Goal: Information Seeking & Learning: Learn about a topic

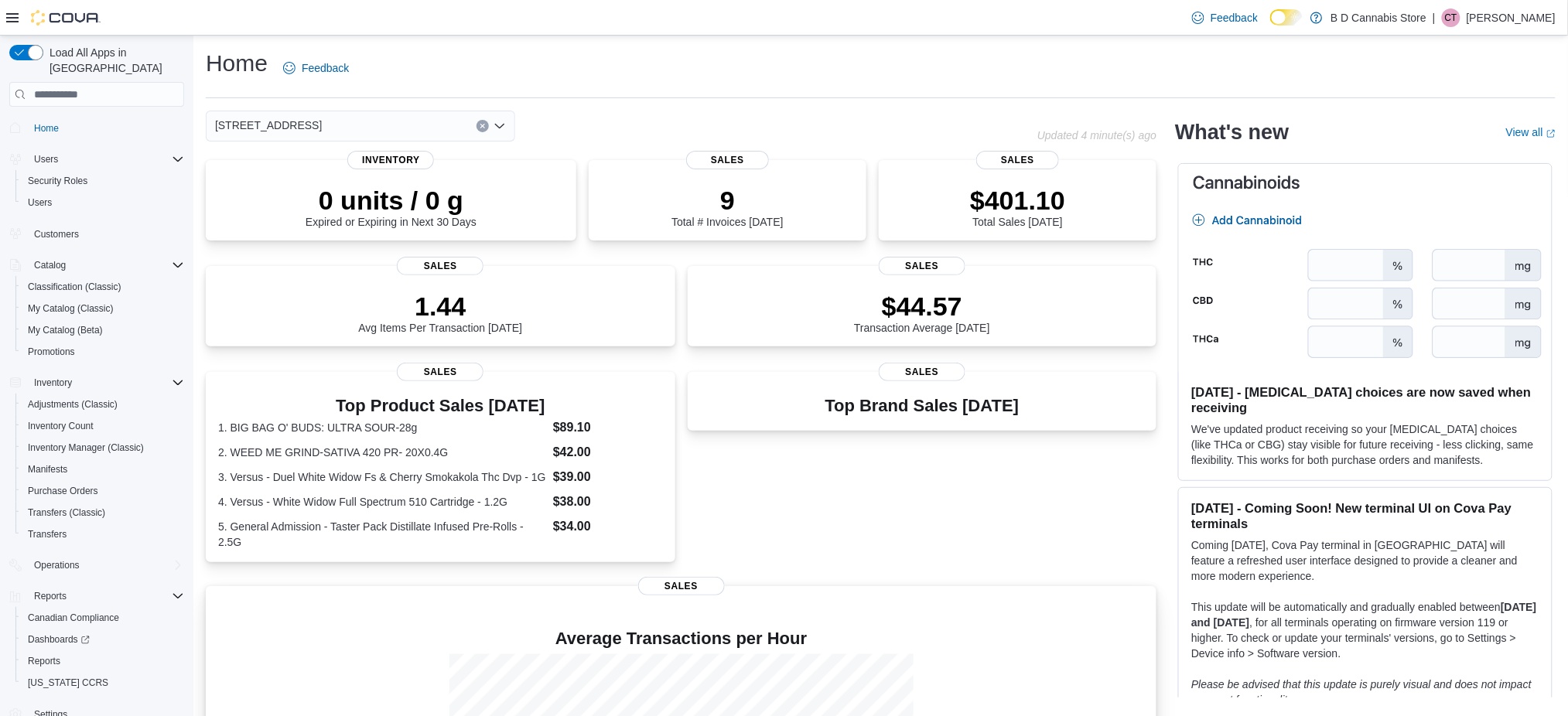
click at [70, 652] on div "Reports" at bounding box center [102, 661] width 162 height 18
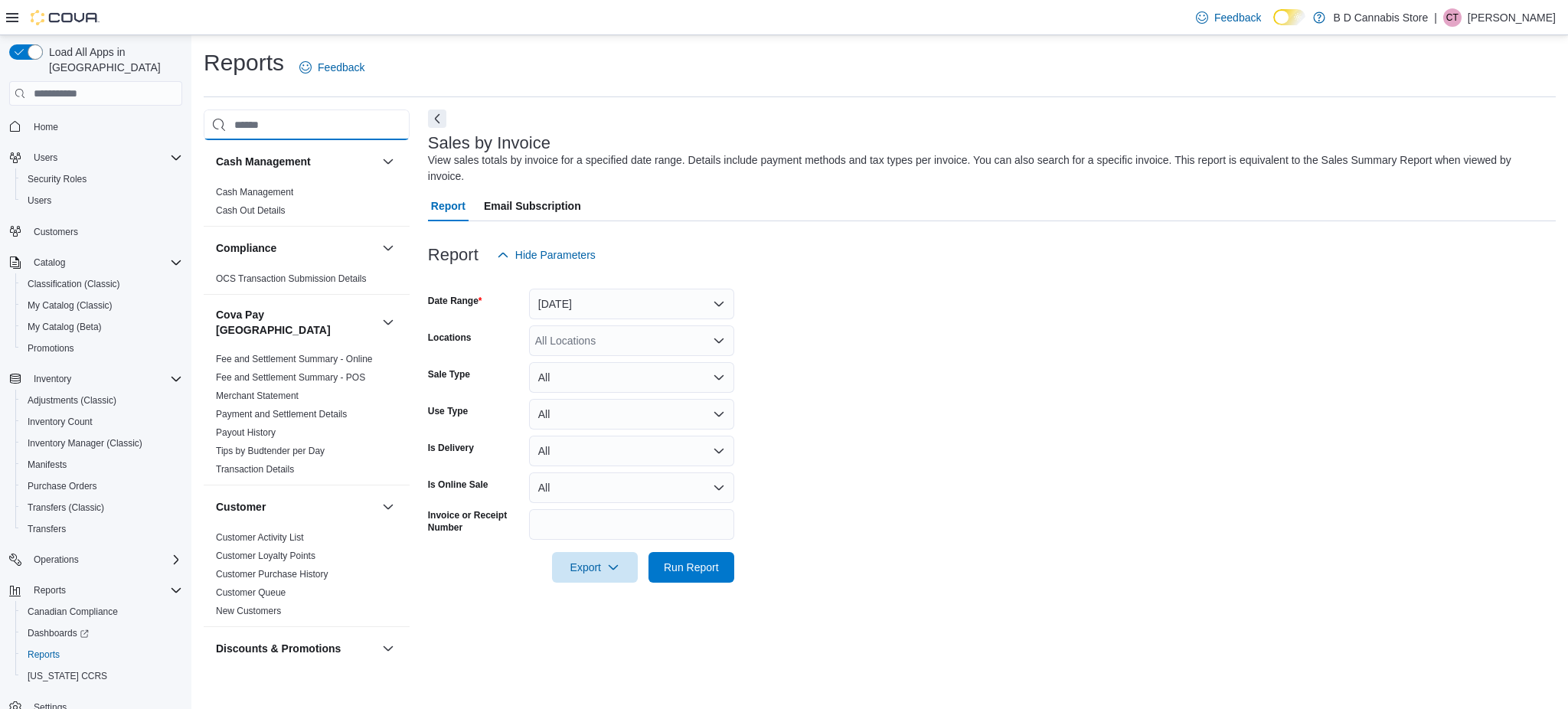
click at [323, 126] on input "search" at bounding box center [307, 125] width 206 height 31
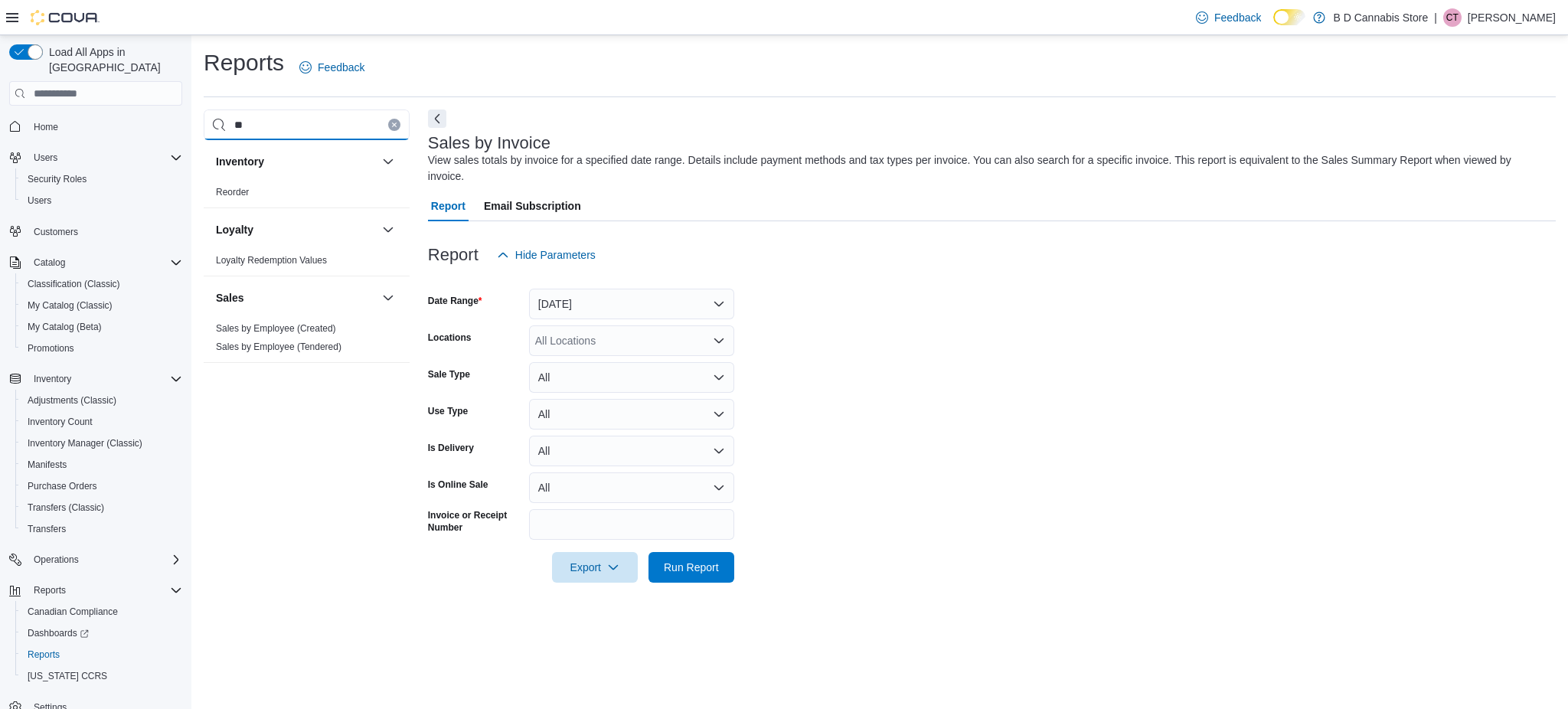
type input "*"
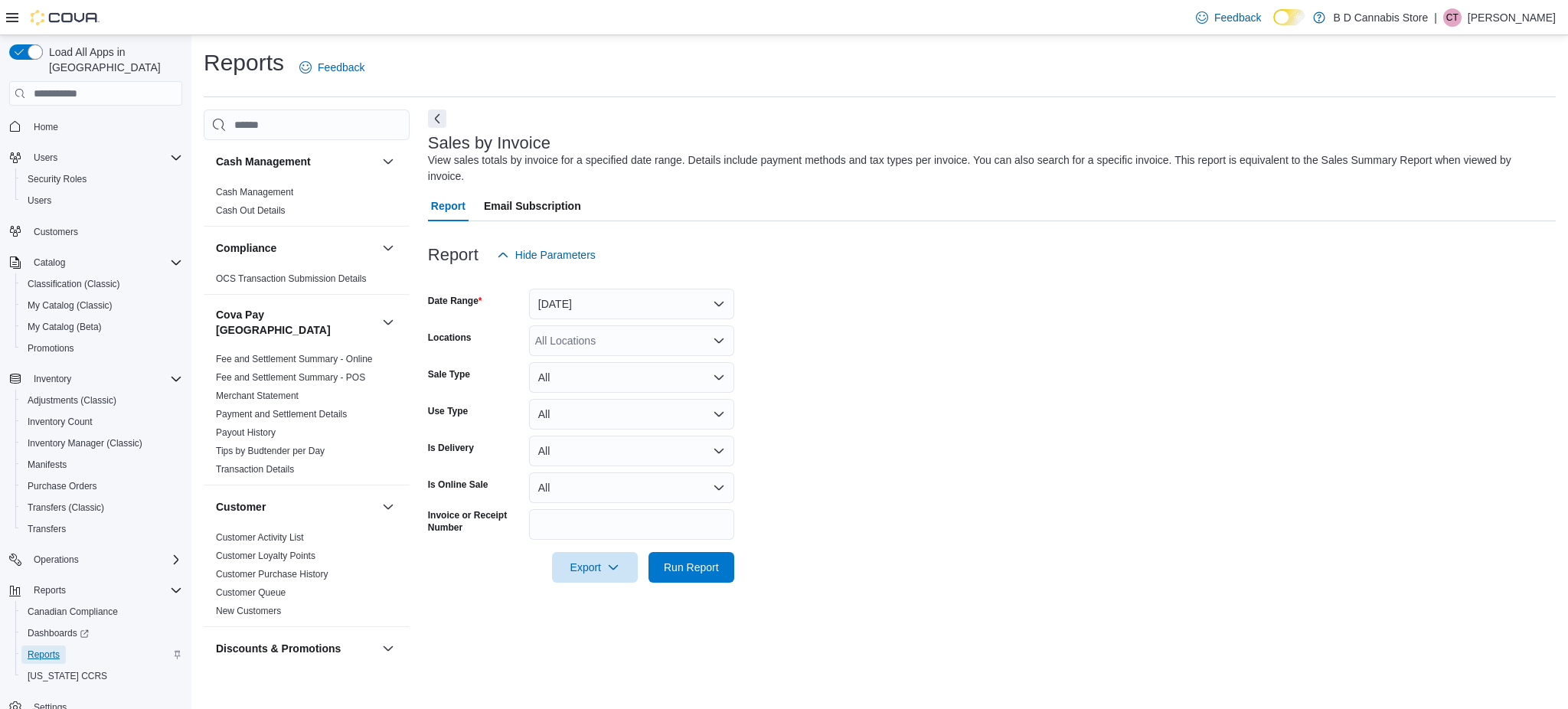
click at [51, 649] on span "Reports" at bounding box center [43, 655] width 32 height 13
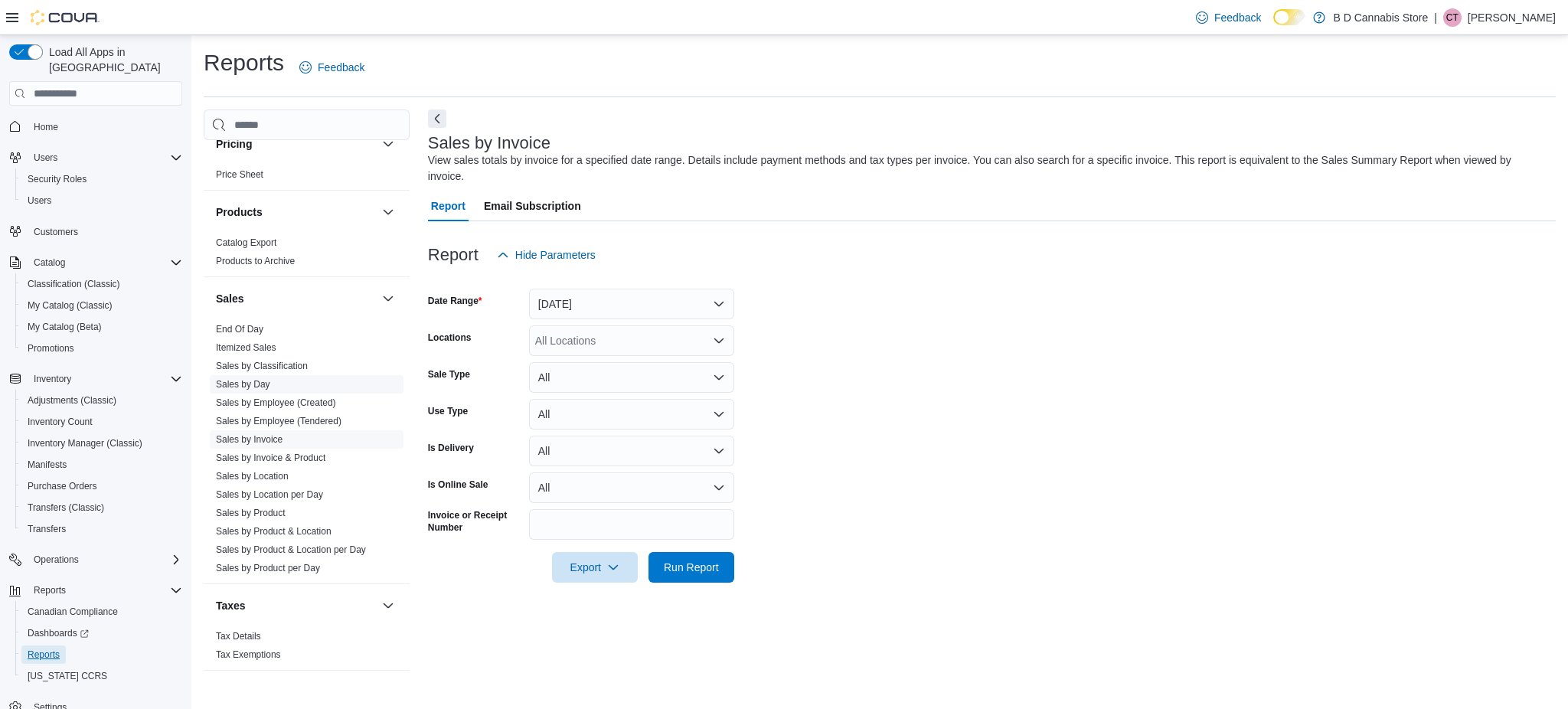
scroll to position [1122, 0]
click at [295, 503] on span "Sales by Product" at bounding box center [306, 511] width 194 height 18
click at [255, 506] on link "Sales by Product" at bounding box center [251, 511] width 70 height 11
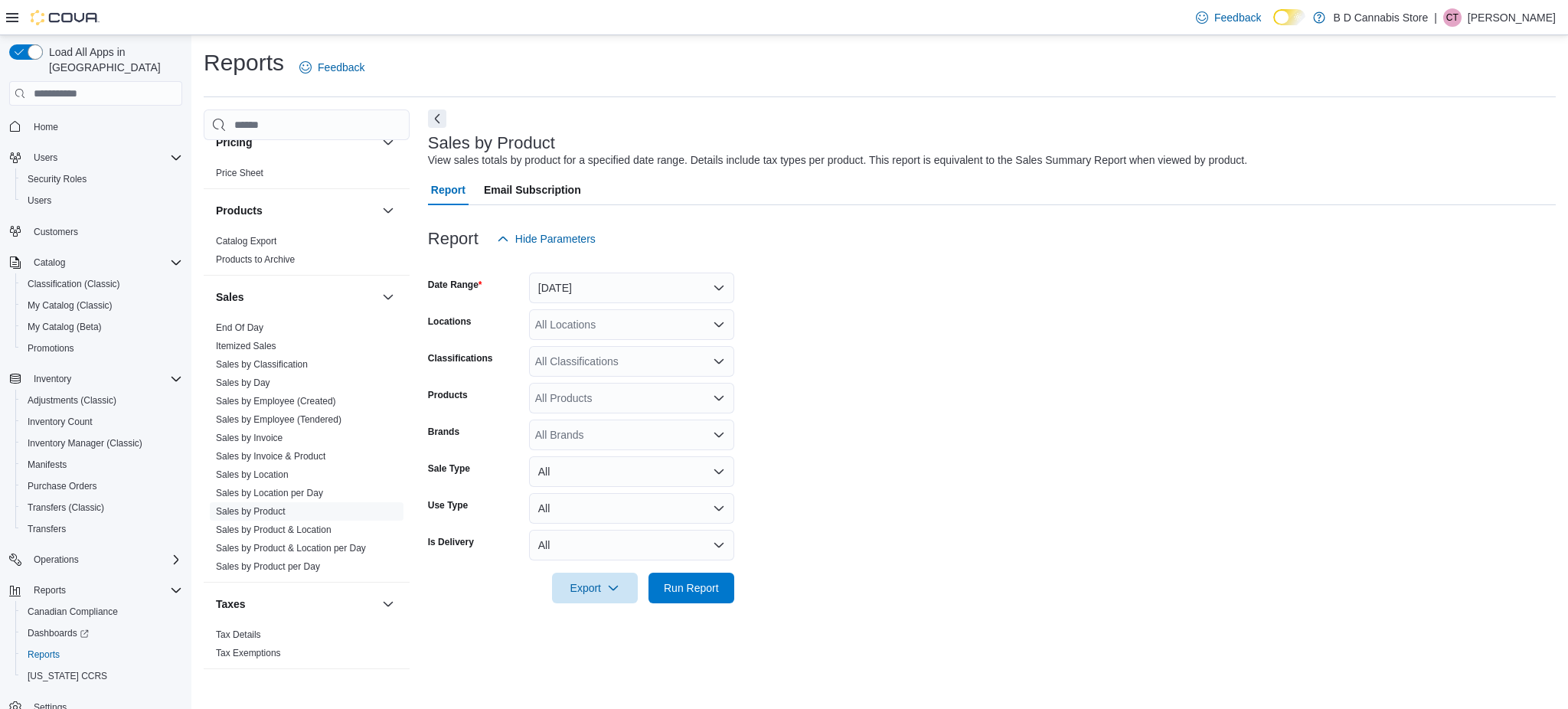
click at [679, 454] on form "Date Range [DATE] Locations All Locations Classifications All Classifications P…" at bounding box center [992, 429] width 1128 height 349
click at [662, 465] on button "All" at bounding box center [631, 471] width 205 height 31
click at [620, 569] on span "Refund" at bounding box center [640, 563] width 175 height 18
click at [944, 467] on form "Date Range [DATE] Locations All Locations Classifications All Classifications P…" at bounding box center [992, 429] width 1128 height 349
click at [662, 295] on button "[DATE]" at bounding box center [631, 288] width 205 height 31
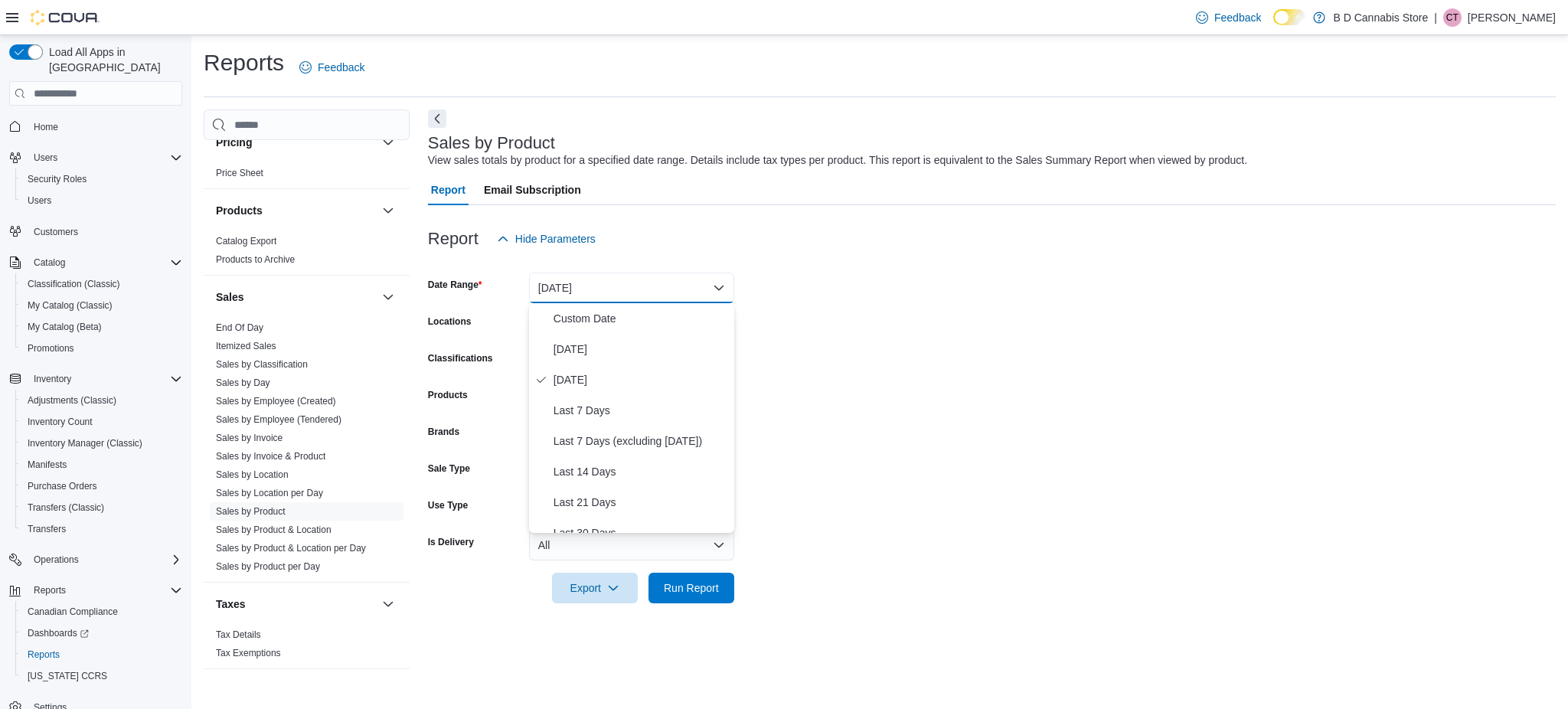
click at [1033, 254] on div "Report Hide Parameters" at bounding box center [992, 239] width 1128 height 31
click at [629, 354] on div "All Classifications" at bounding box center [631, 361] width 205 height 31
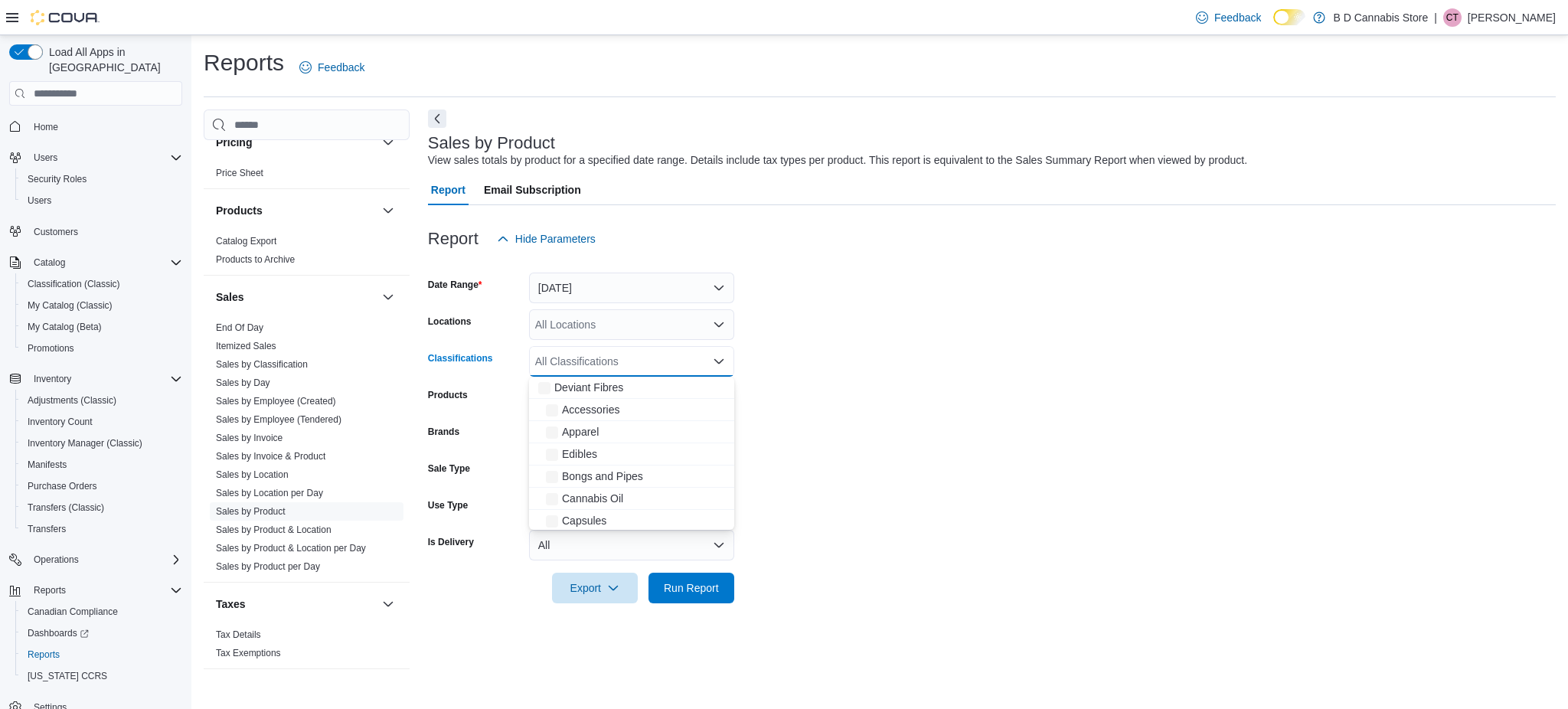
click at [905, 300] on form "Date Range [DATE] Locations All Locations Classifications All Classifications C…" at bounding box center [992, 429] width 1128 height 349
click at [692, 387] on div "All Products" at bounding box center [631, 398] width 205 height 31
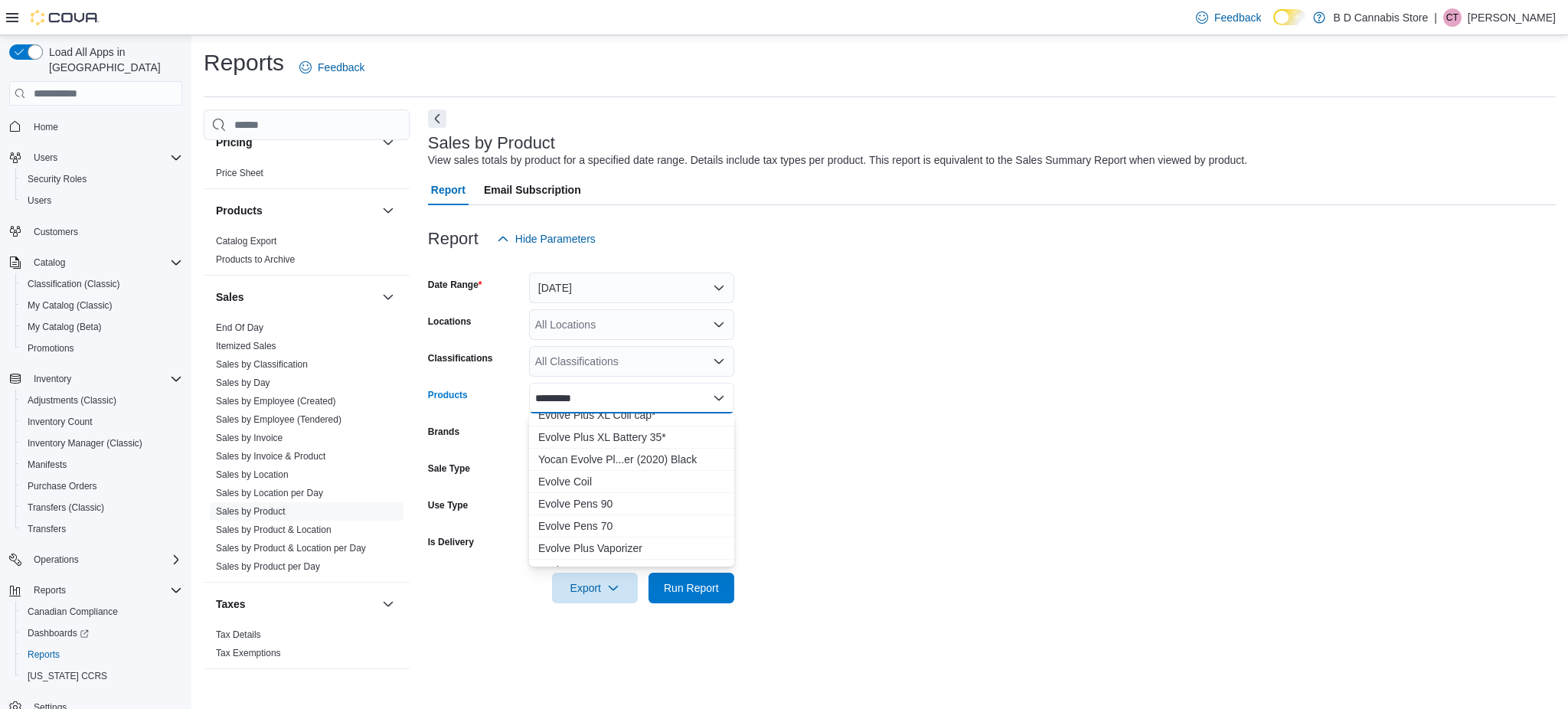
scroll to position [141, 0]
type input "*********"
click at [650, 458] on div "Yocan Evolve Pl...er (2020) Black" at bounding box center [631, 460] width 187 height 15
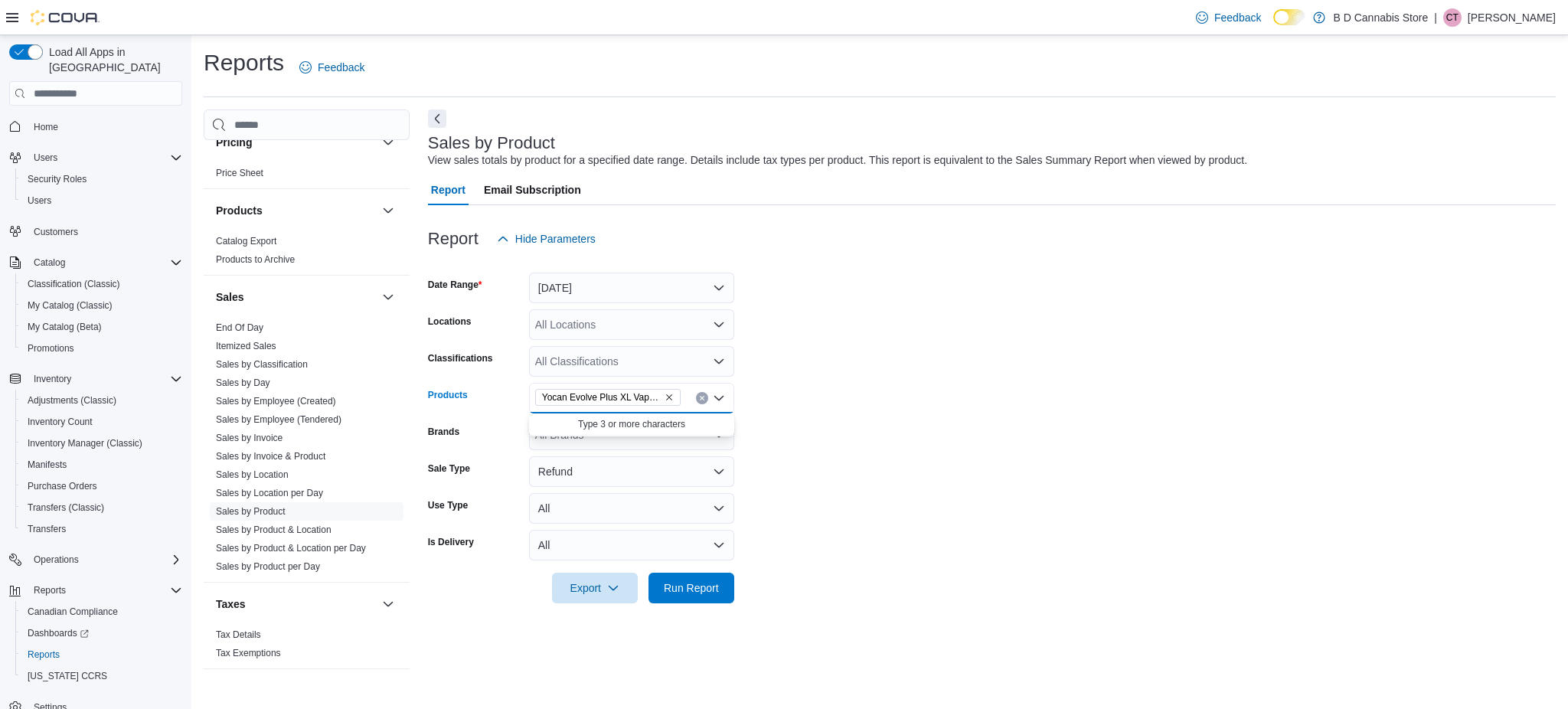
scroll to position [0, 0]
click at [769, 448] on form "Date Range [DATE] Locations All Locations Classifications All Classifications P…" at bounding box center [992, 429] width 1128 height 349
click at [617, 279] on button "[DATE]" at bounding box center [631, 288] width 205 height 31
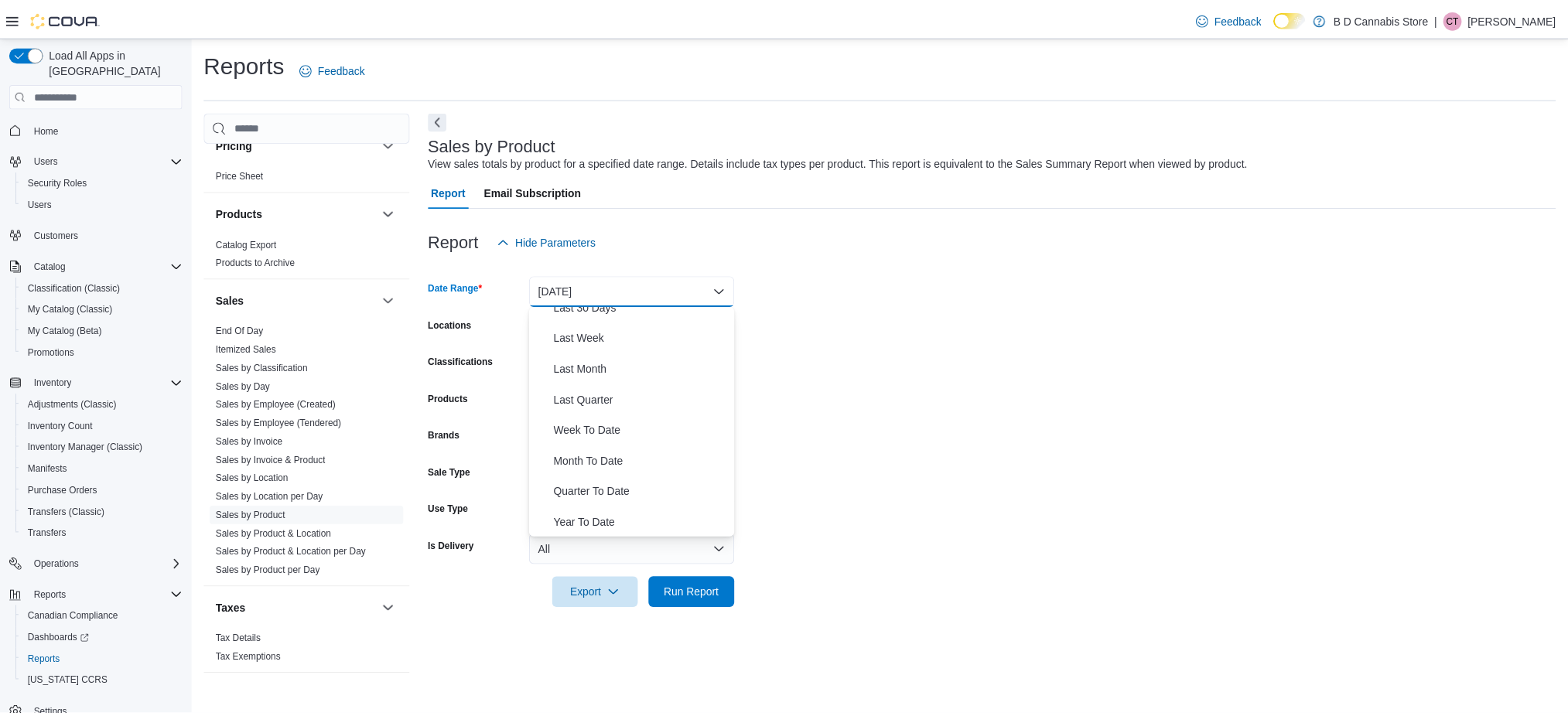
scroll to position [231, 0]
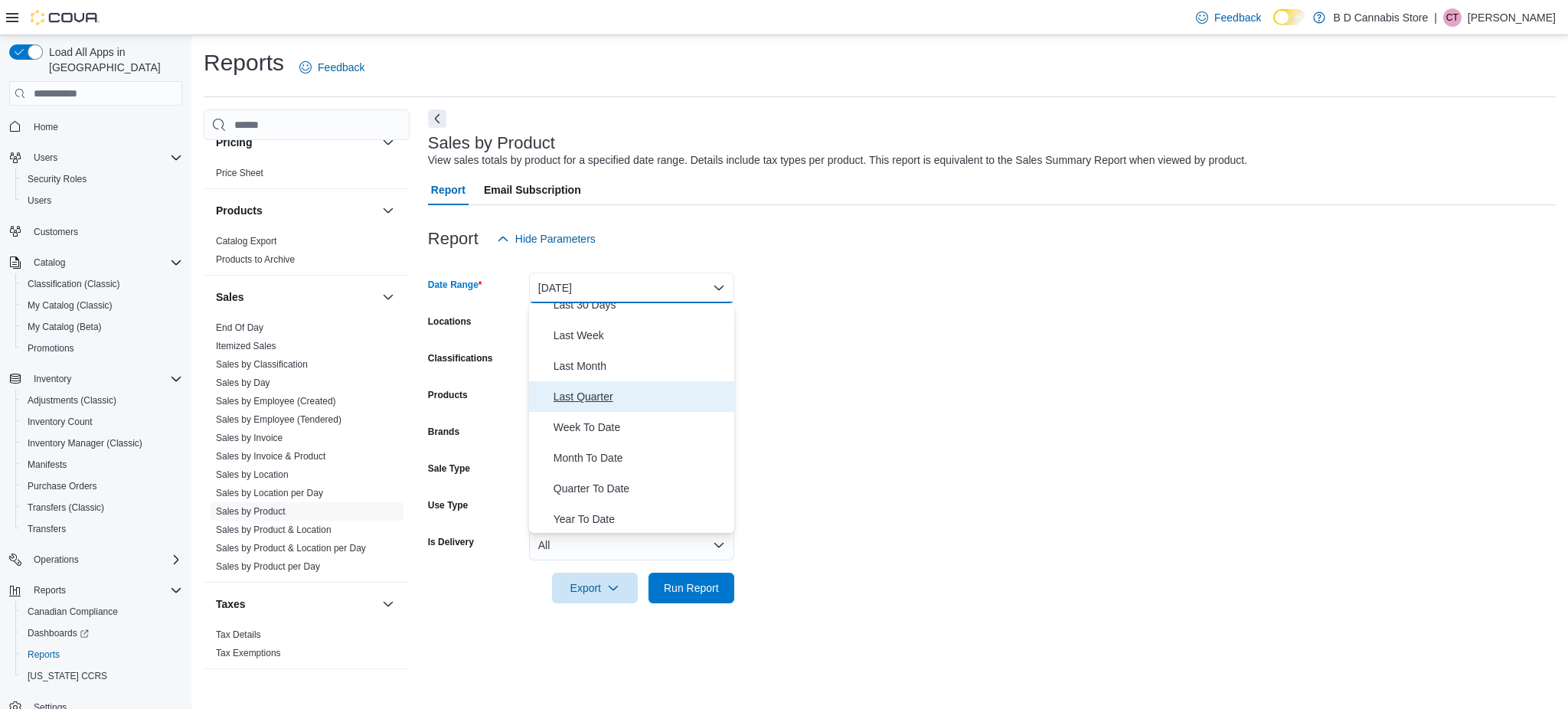
click at [648, 393] on span "Last Quarter" at bounding box center [640, 396] width 175 height 18
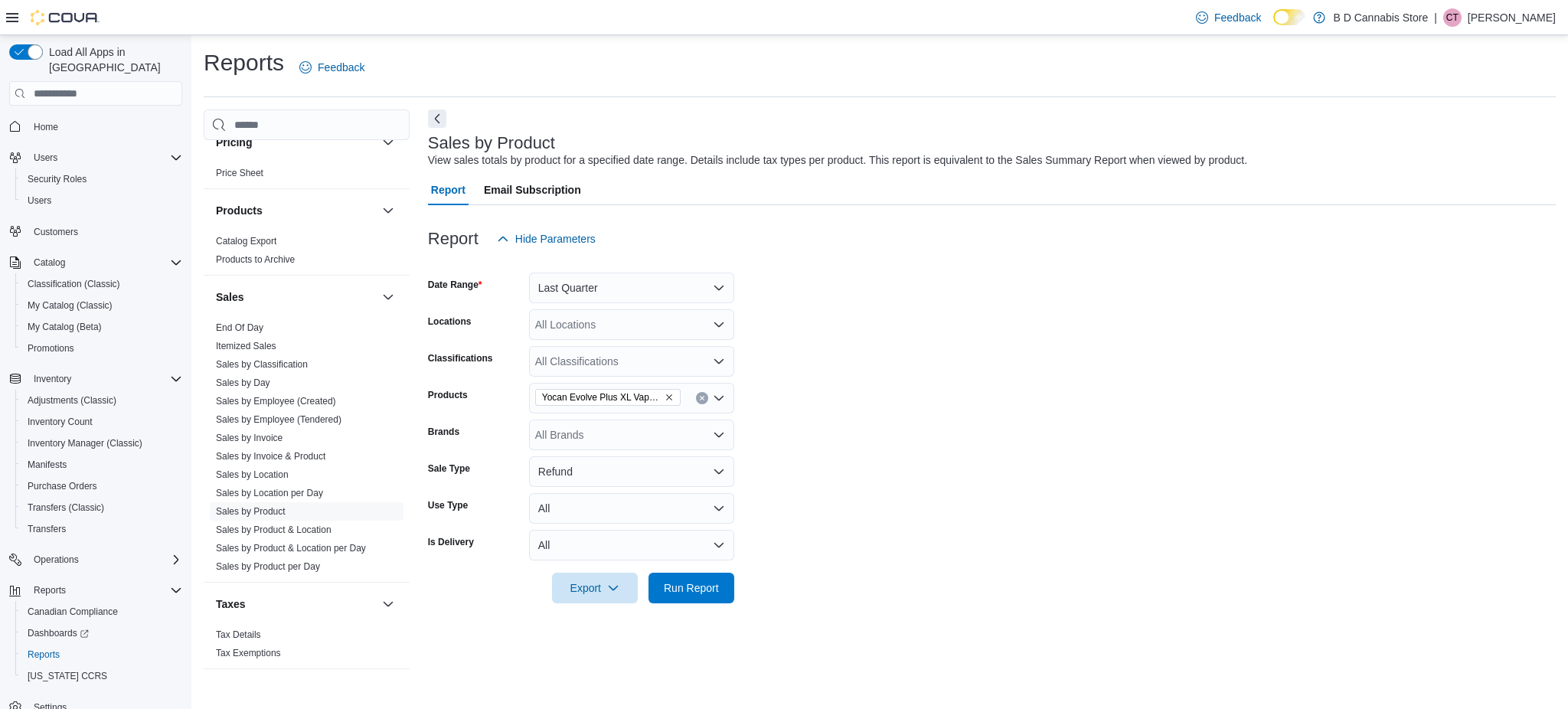
click at [807, 404] on form "Date Range Last Quarter Locations All Locations Classifications All Classificat…" at bounding box center [992, 429] width 1128 height 349
click at [703, 593] on span "Run Report" at bounding box center [692, 586] width 55 height 15
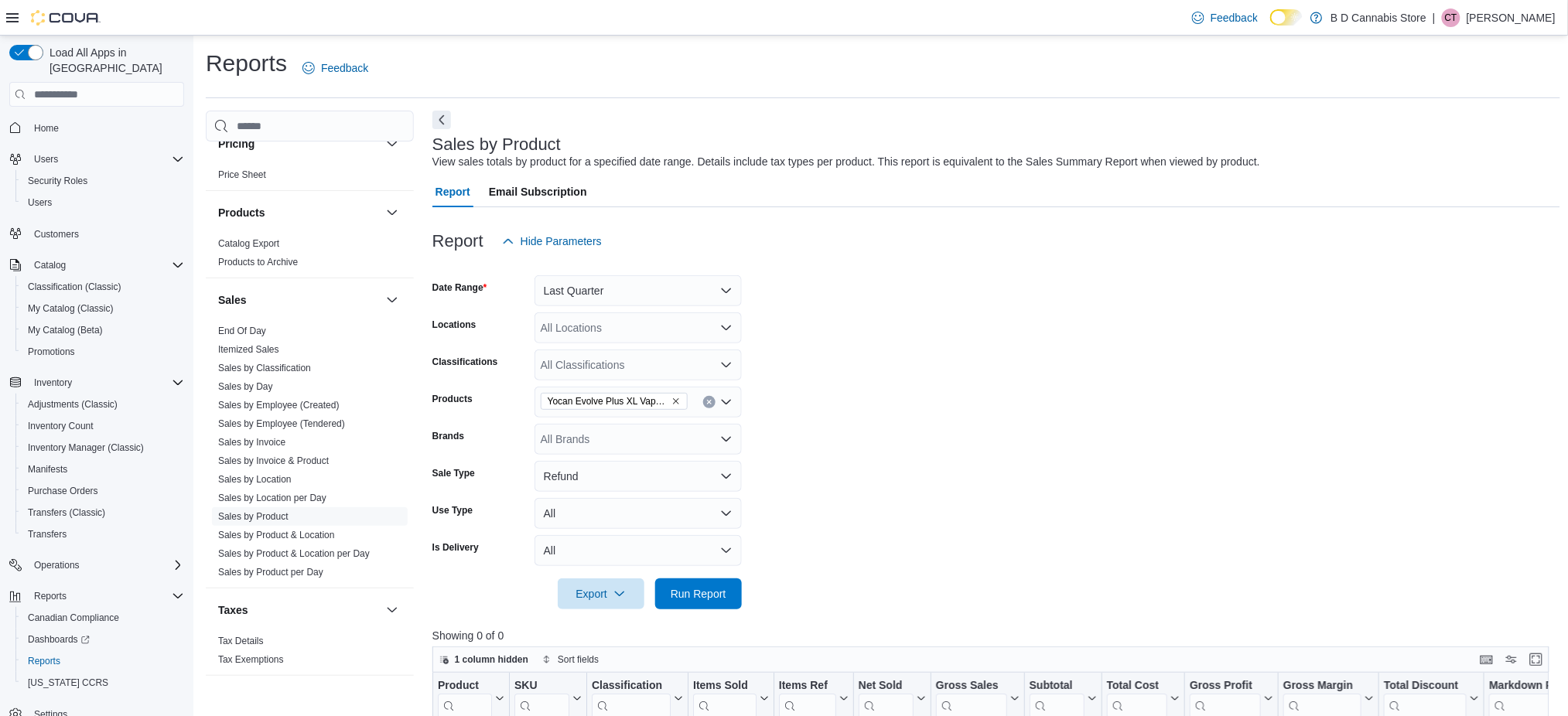
scroll to position [1, 0]
click at [703, 401] on button "Clear input" at bounding box center [710, 402] width 13 height 13
click at [995, 382] on form "Date Range Last Quarter Locations All Locations Classifications All Classificat…" at bounding box center [996, 433] width 1128 height 353
click at [675, 303] on button "Last Quarter" at bounding box center [638, 290] width 208 height 31
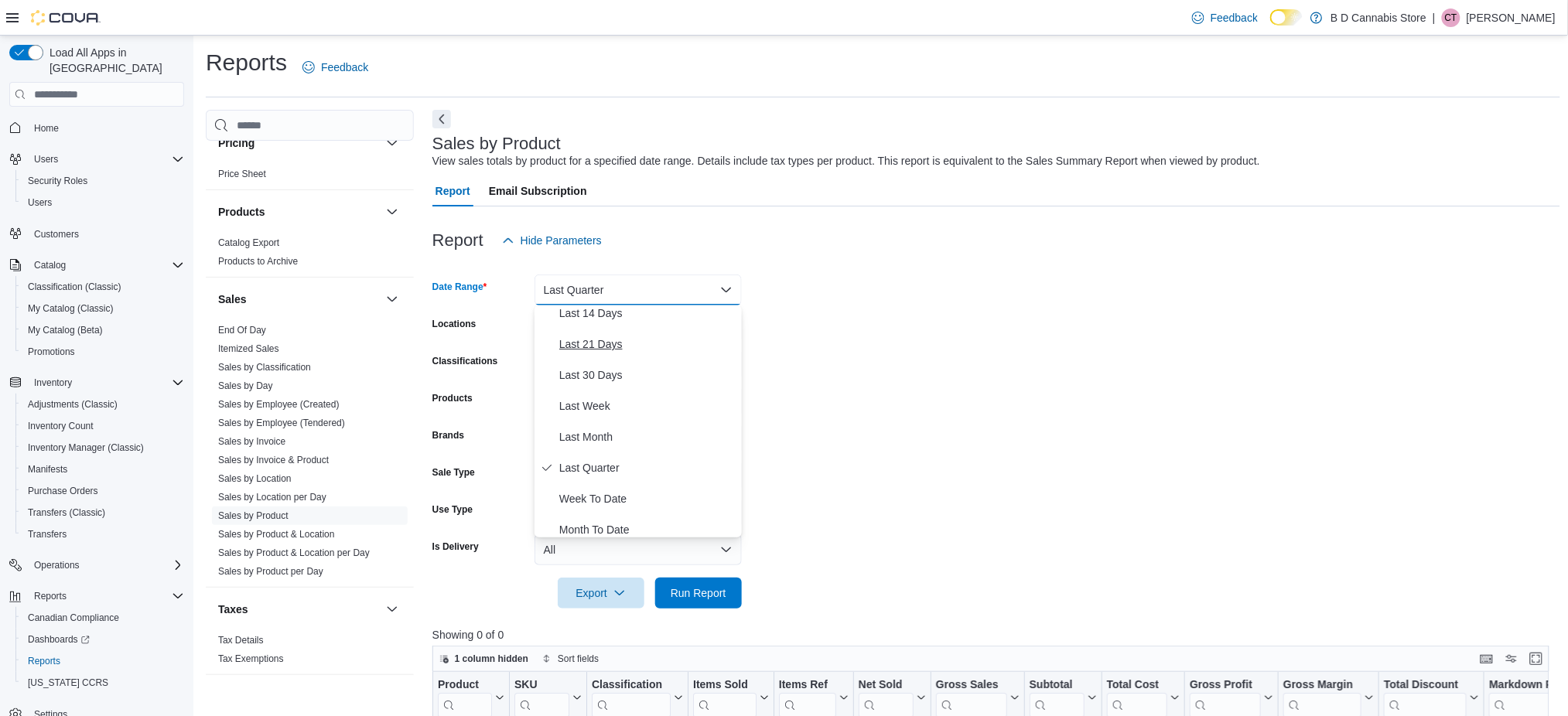
scroll to position [0, 0]
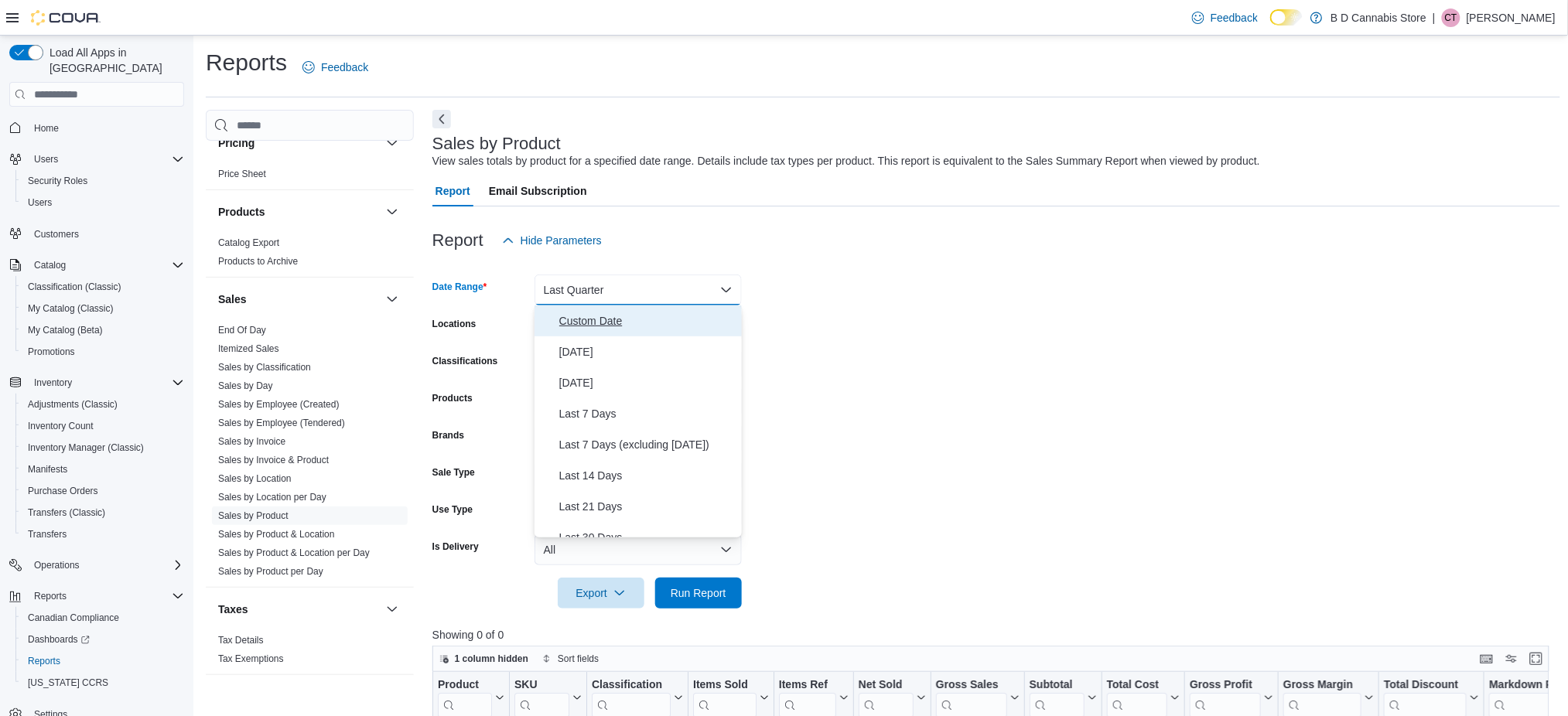
click at [634, 325] on span "Custom Date" at bounding box center [647, 320] width 176 height 18
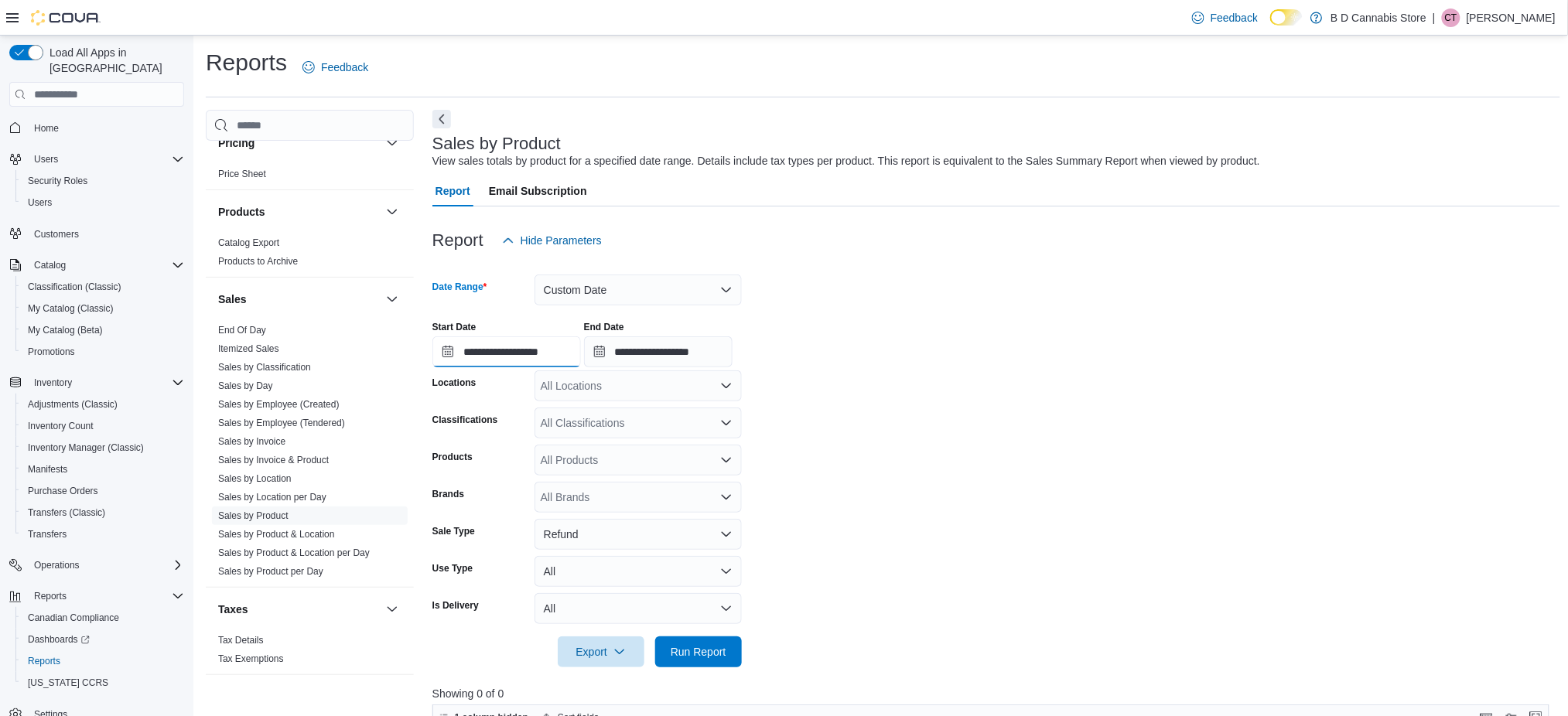
click at [524, 360] on input "**********" at bounding box center [507, 351] width 148 height 31
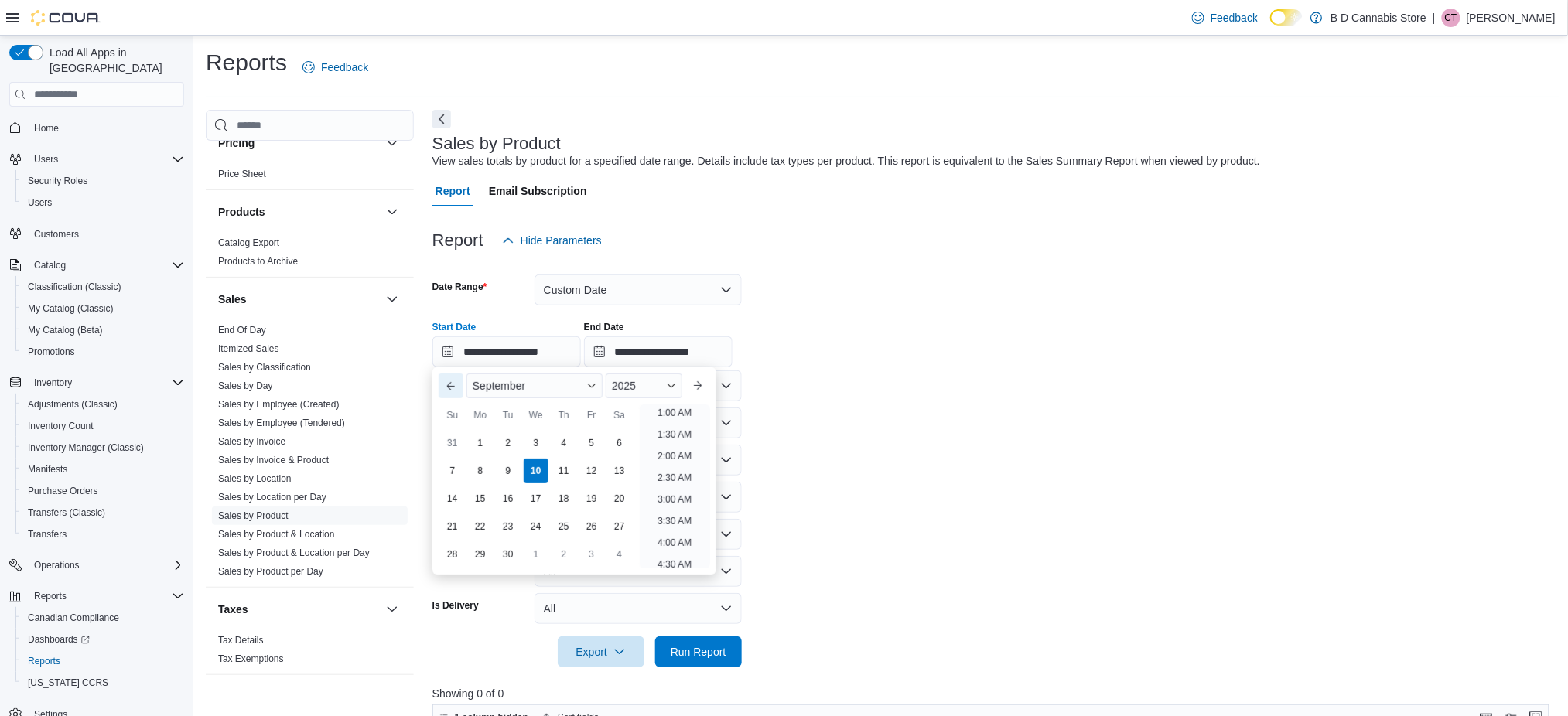
click at [444, 394] on button "Previous Month" at bounding box center [450, 386] width 25 height 25
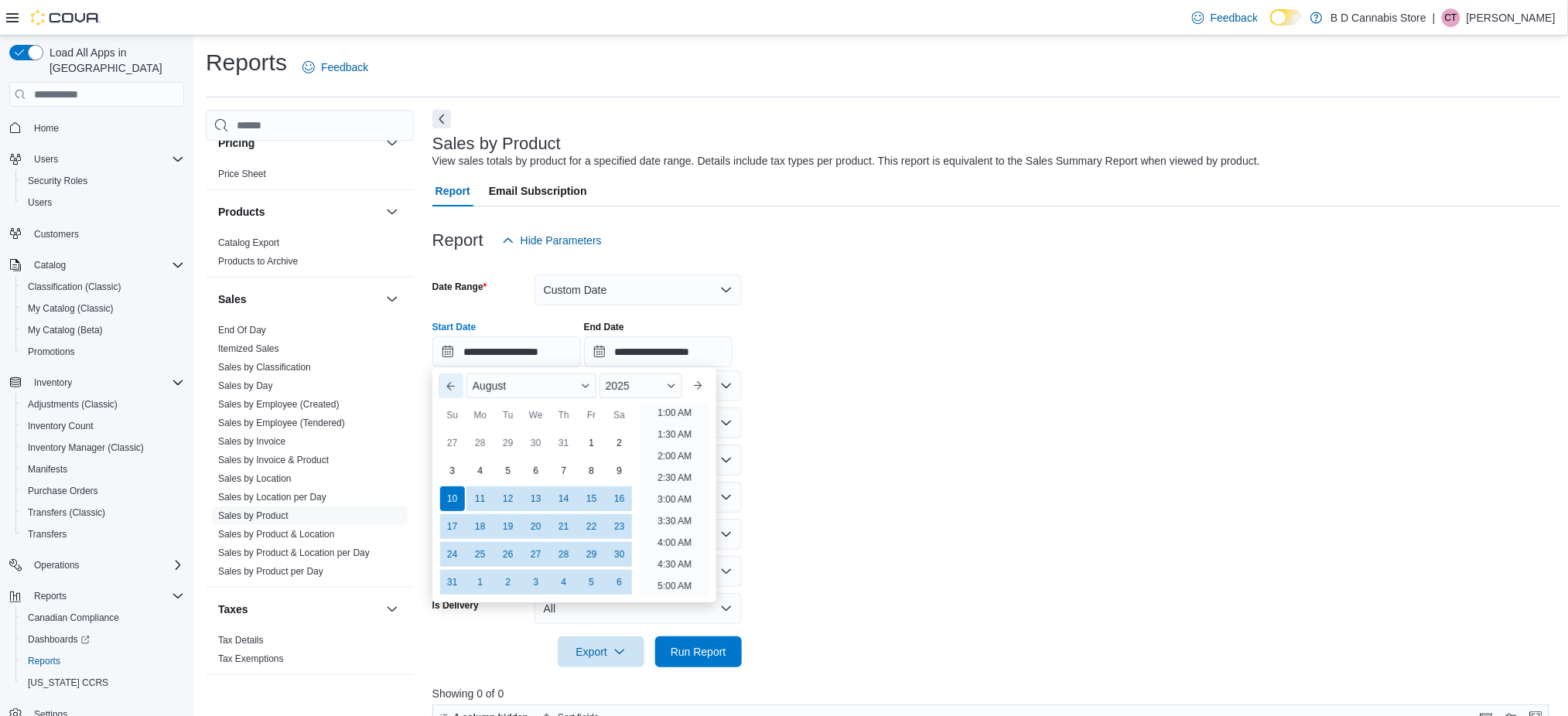
scroll to position [3, 0]
click at [444, 394] on button "Previous Month" at bounding box center [450, 386] width 25 height 25
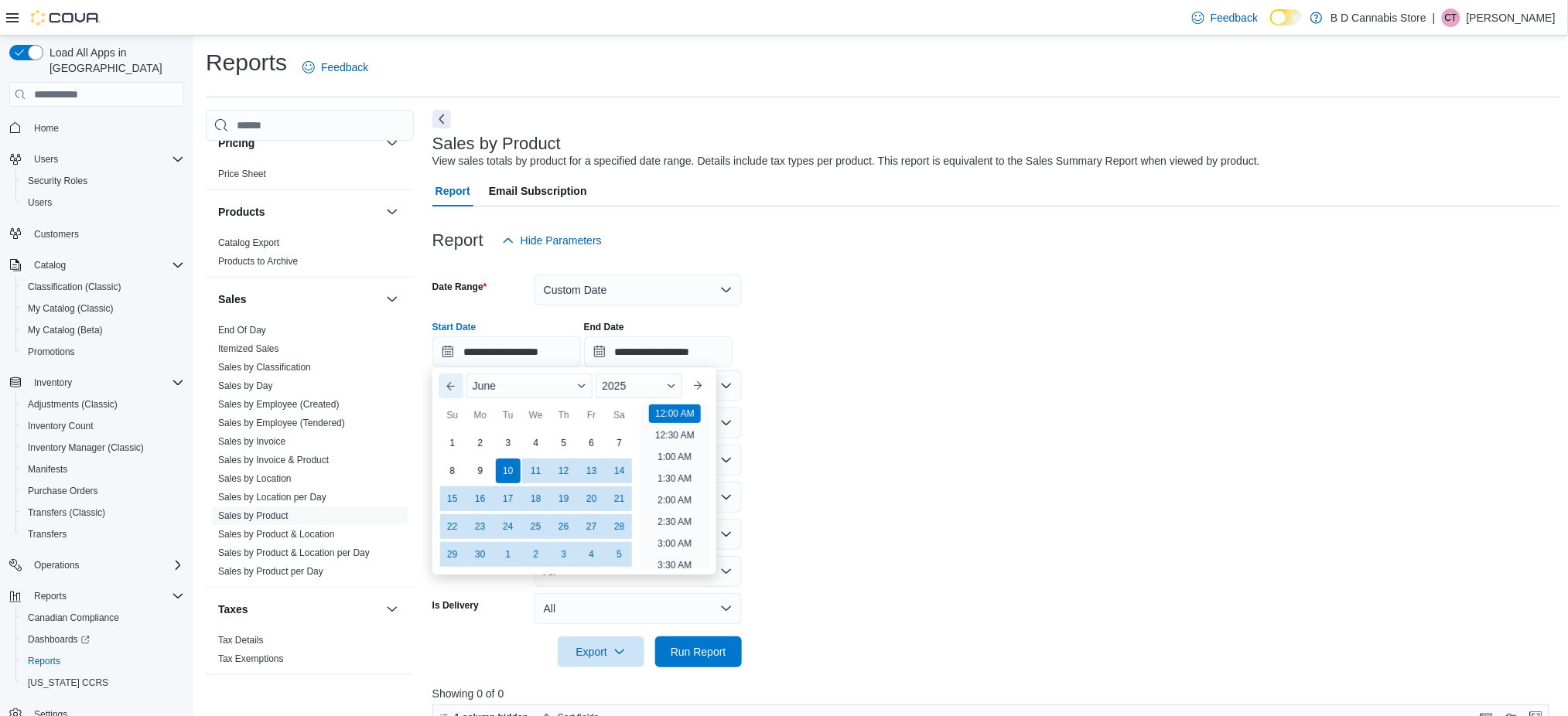
click at [444, 394] on button "Previous Month" at bounding box center [450, 386] width 25 height 25
click at [506, 440] on div "1" at bounding box center [508, 444] width 27 height 27
type input "**********"
click at [966, 329] on div "**********" at bounding box center [996, 338] width 1128 height 59
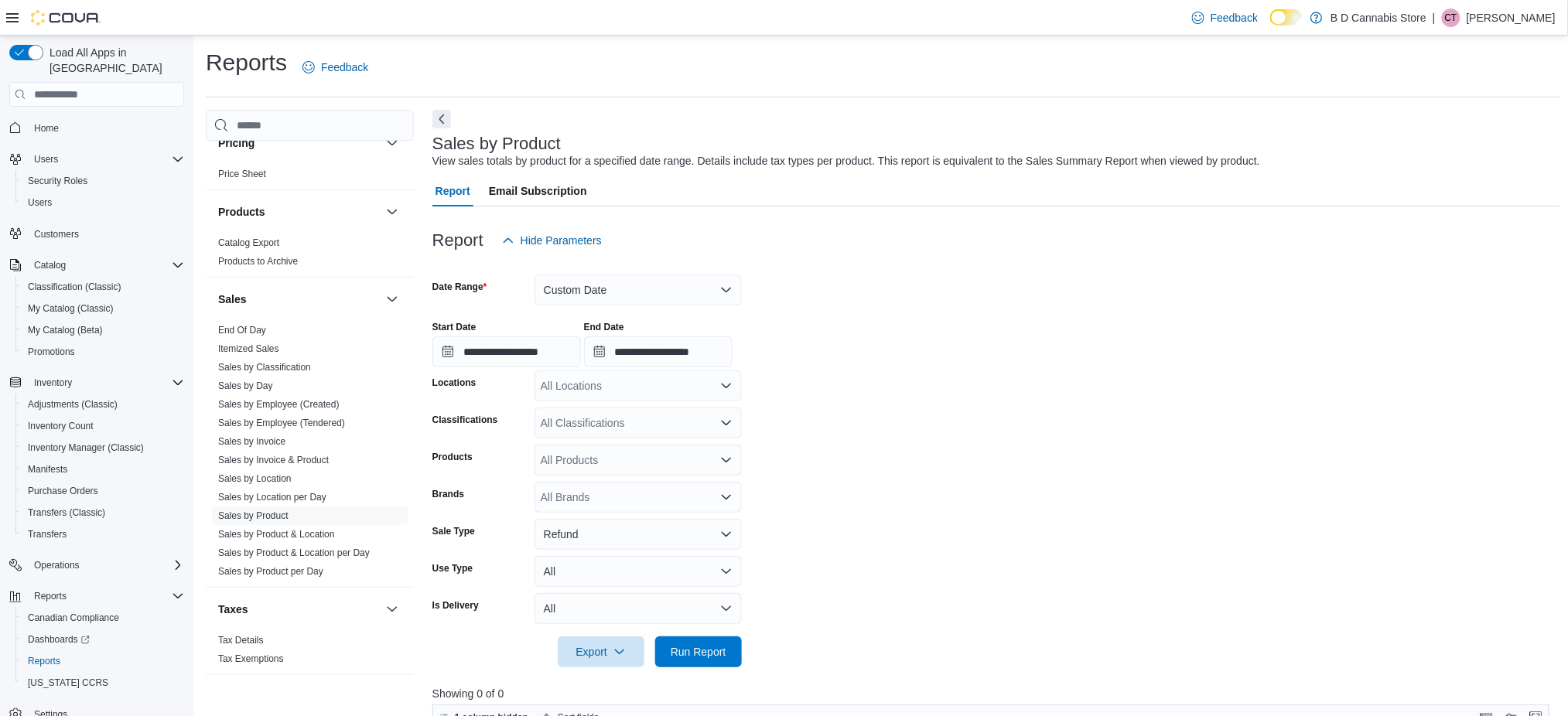
click at [654, 388] on div "All Locations" at bounding box center [638, 386] width 208 height 31
click at [639, 481] on span "[STREET_ADDRESS]" at bounding box center [621, 479] width 107 height 15
click at [830, 420] on form "**********" at bounding box center [996, 461] width 1128 height 411
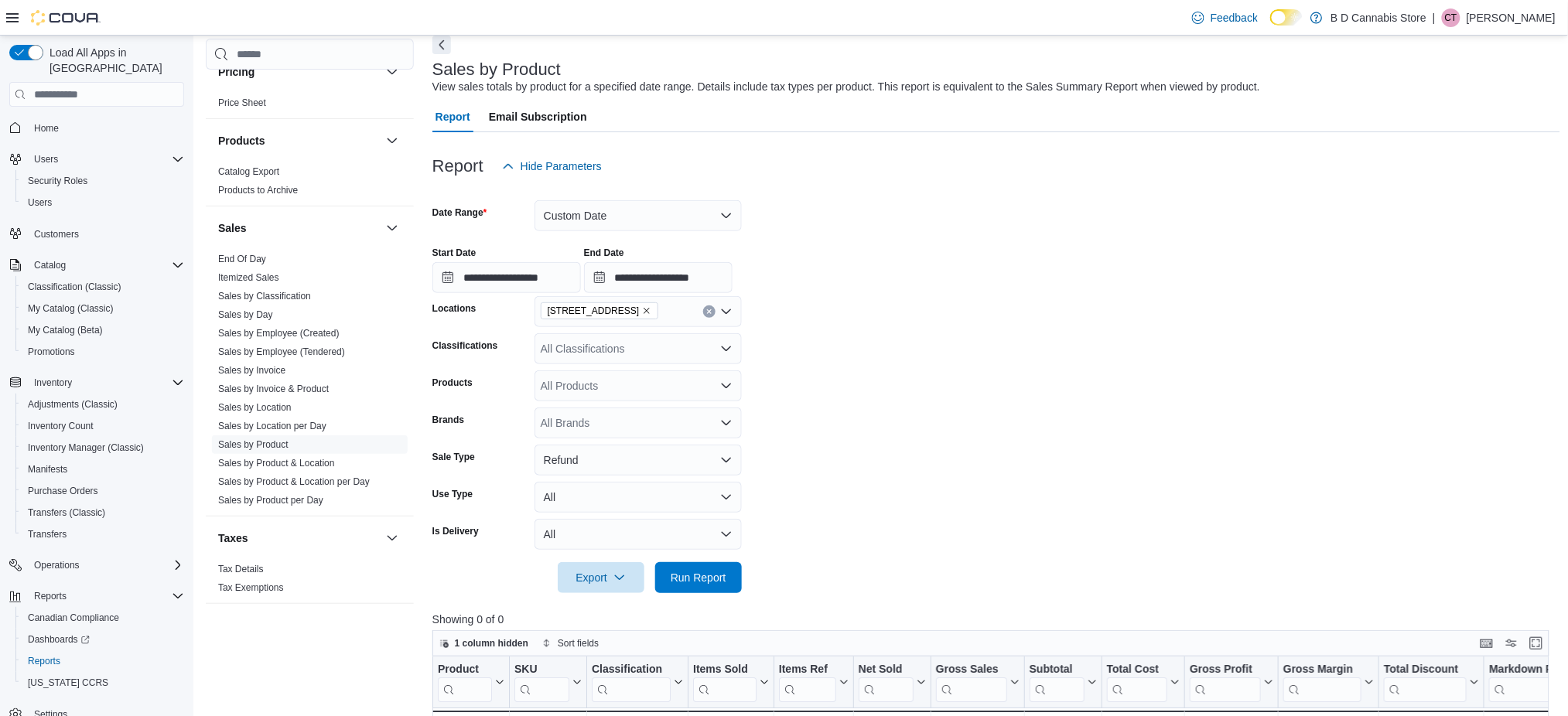
scroll to position [78, 0]
click at [683, 580] on span "Run Report" at bounding box center [699, 573] width 56 height 15
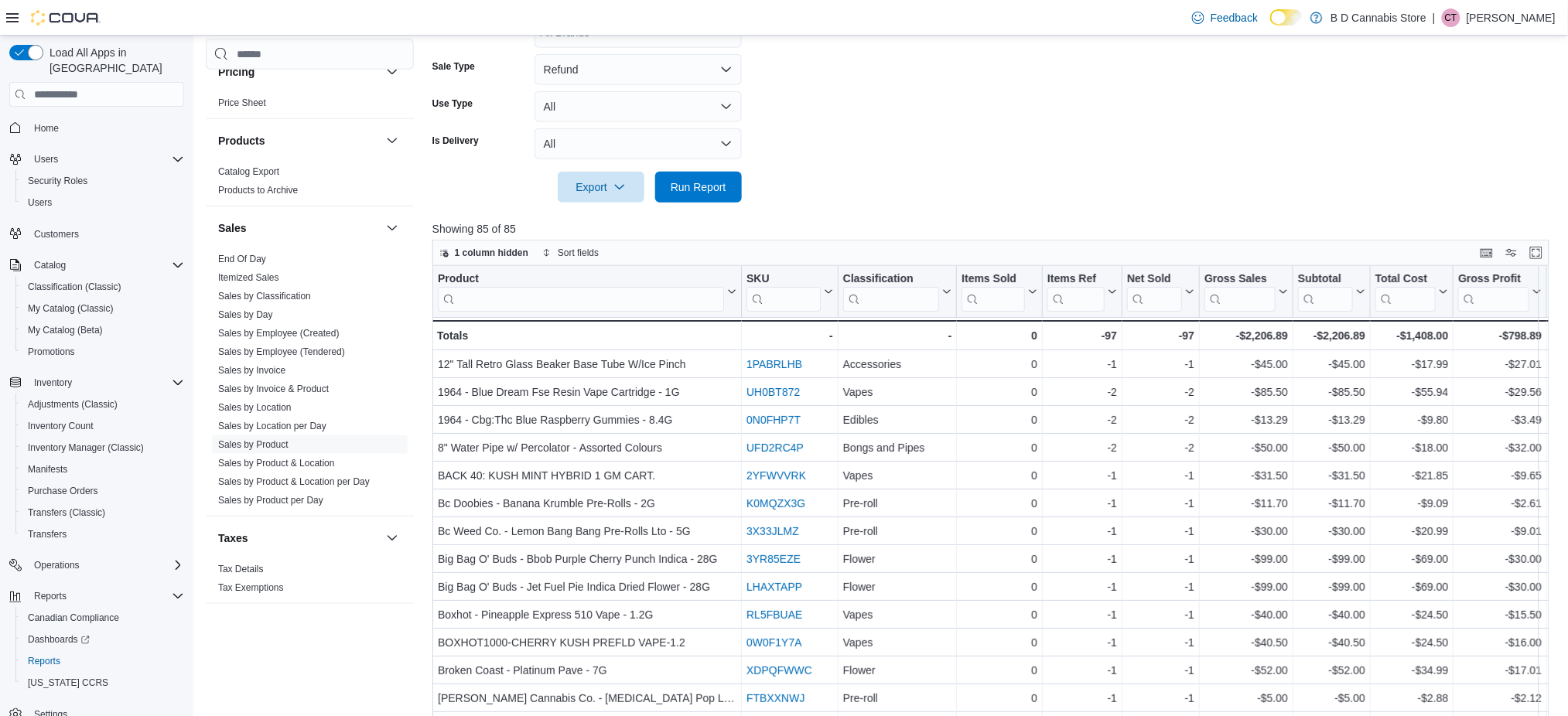
scroll to position [575, 0]
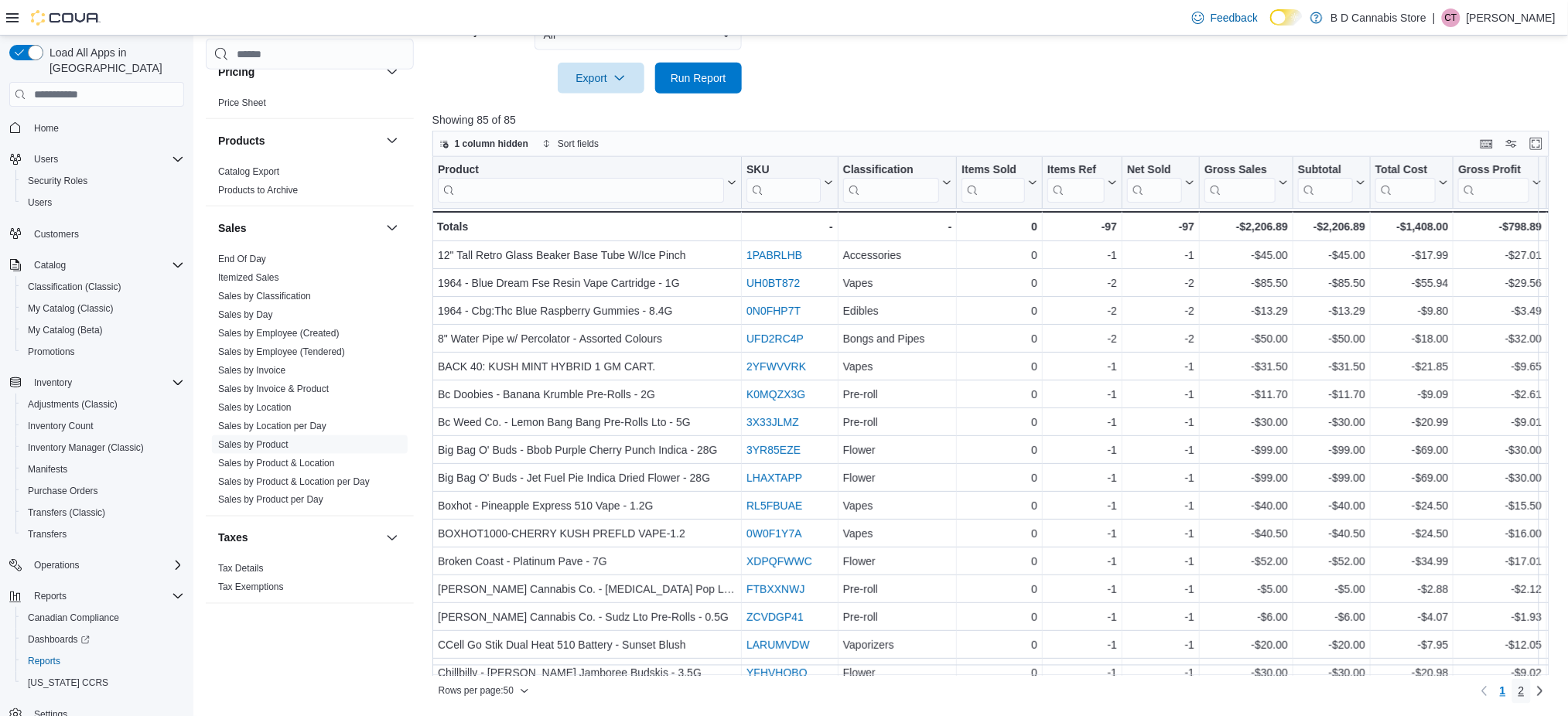
click at [1525, 686] on span "2" at bounding box center [1522, 690] width 6 height 15
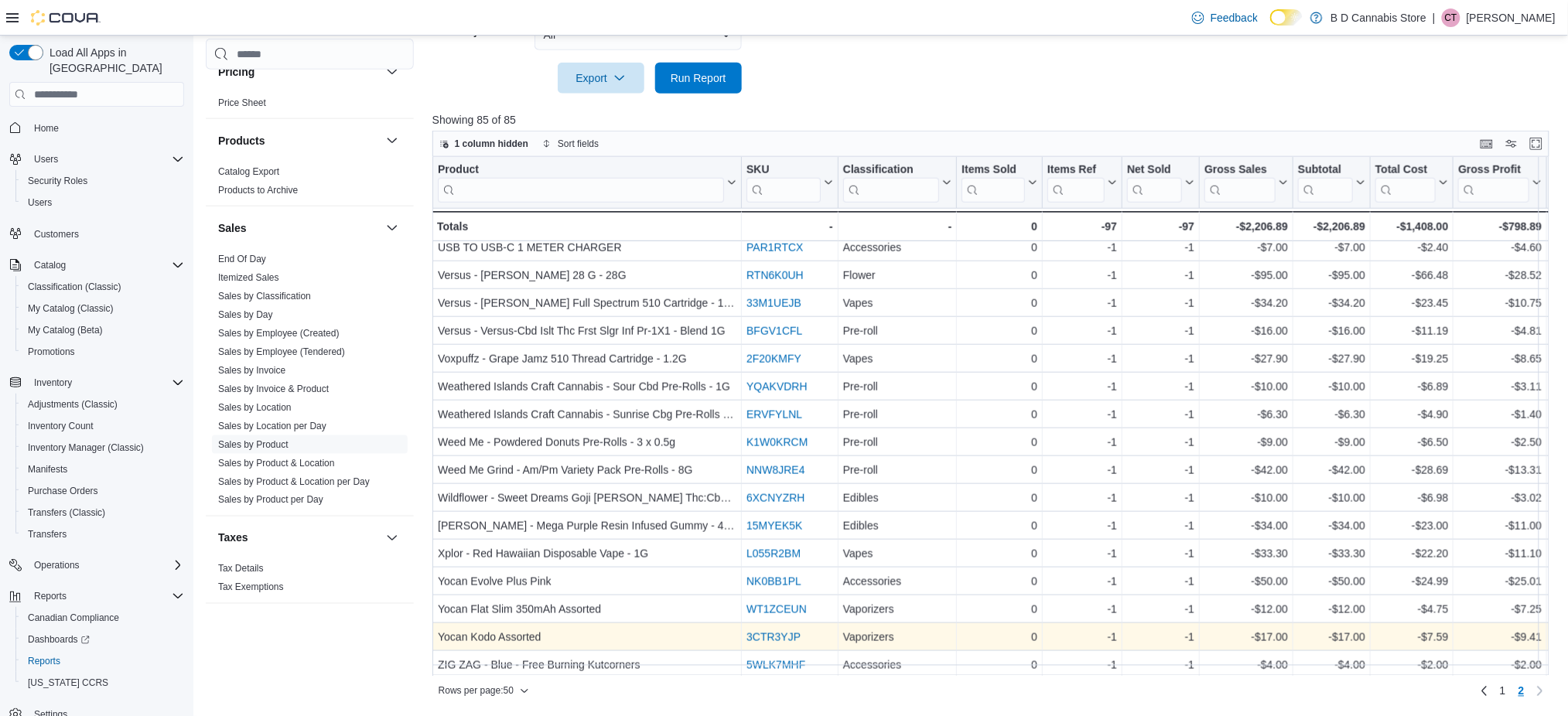
scroll to position [551, 0]
